Goal: Task Accomplishment & Management: Use online tool/utility

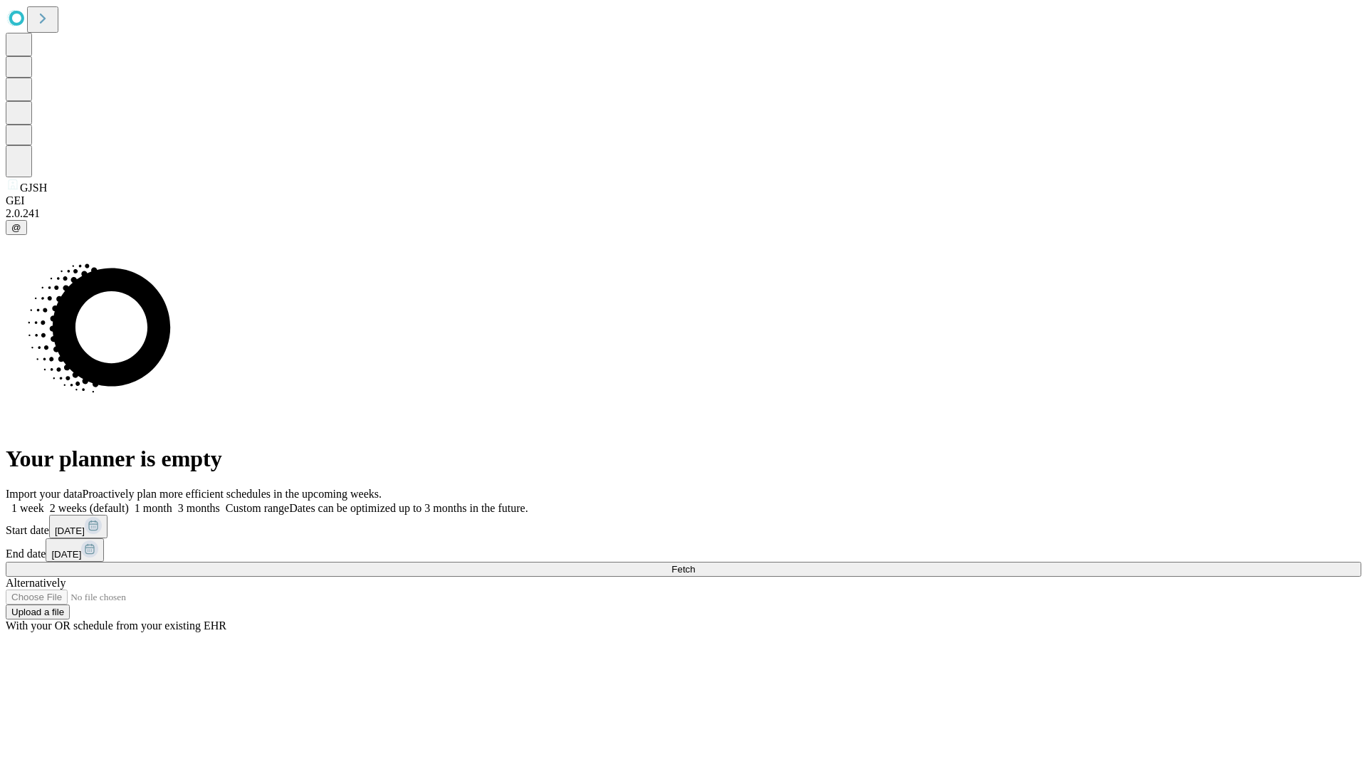
click at [695, 564] on span "Fetch" at bounding box center [684, 569] width 24 height 11
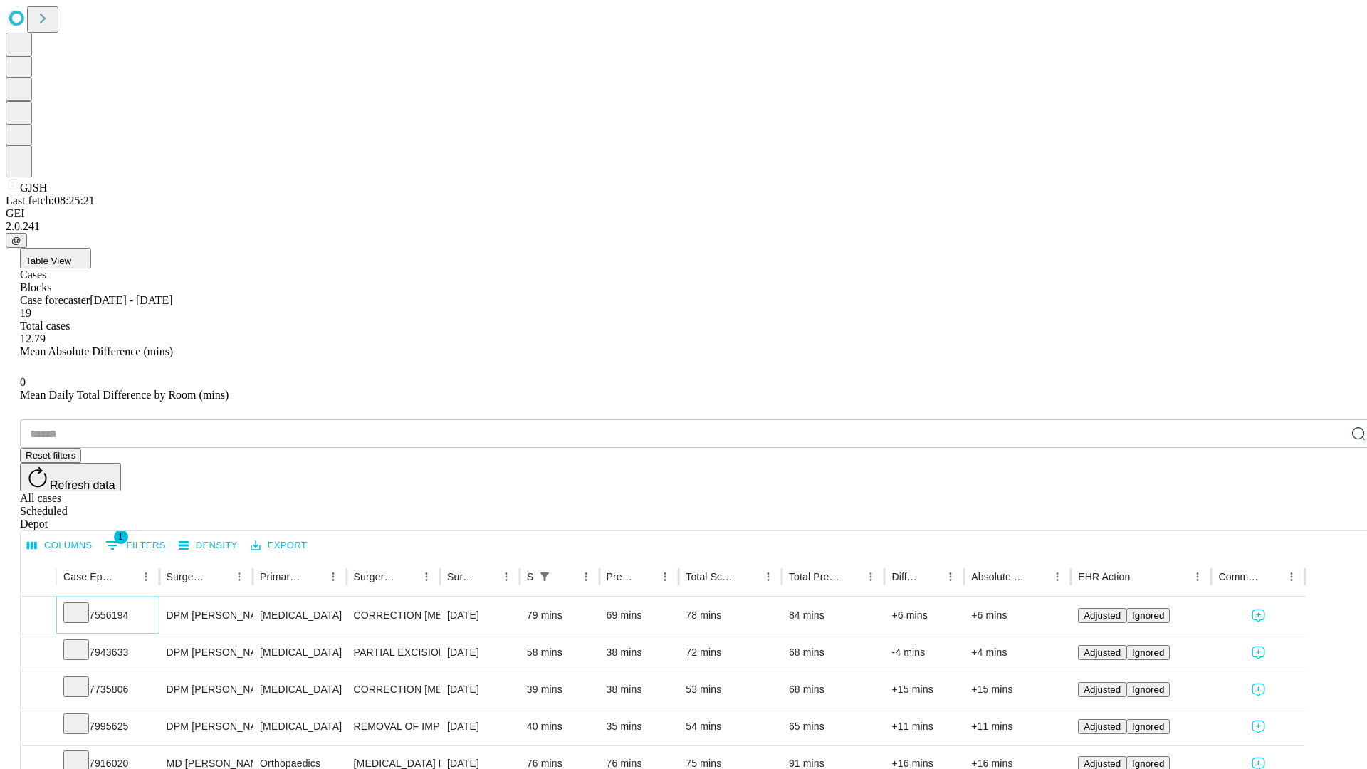
click at [83, 605] on icon at bounding box center [76, 612] width 14 height 14
